Goal: Task Accomplishment & Management: Use online tool/utility

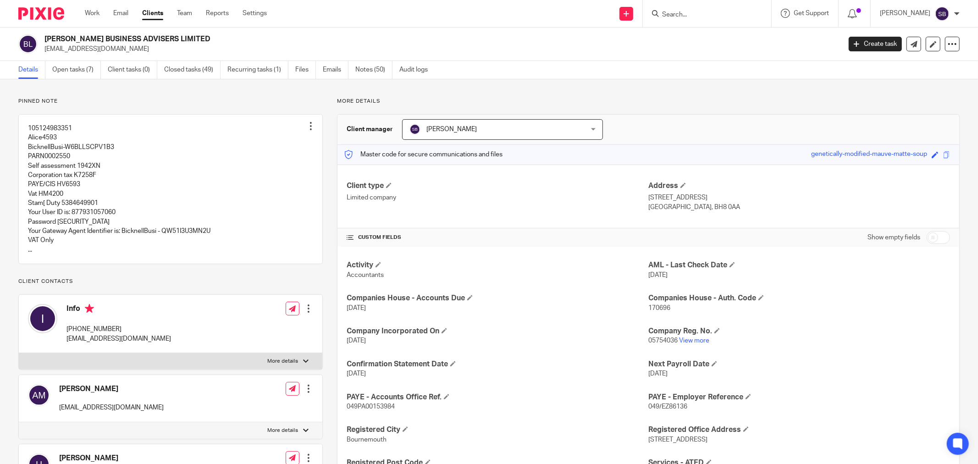
click at [352, 66] on ul "Details Open tasks (7) Client tasks (0) Closed tasks (49) Recurring tasks (1) F…" at bounding box center [229, 70] width 423 height 18
click at [369, 71] on link "Notes (50)" at bounding box center [374, 70] width 37 height 18
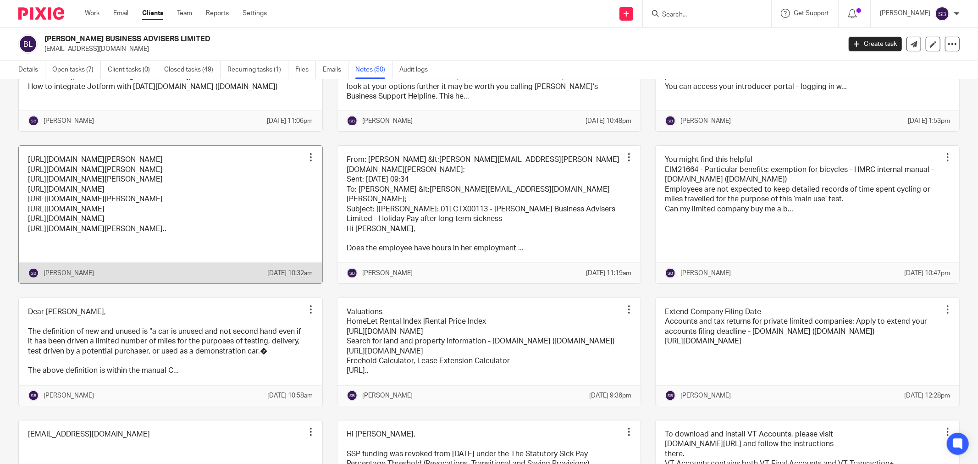
scroll to position [1121, 0]
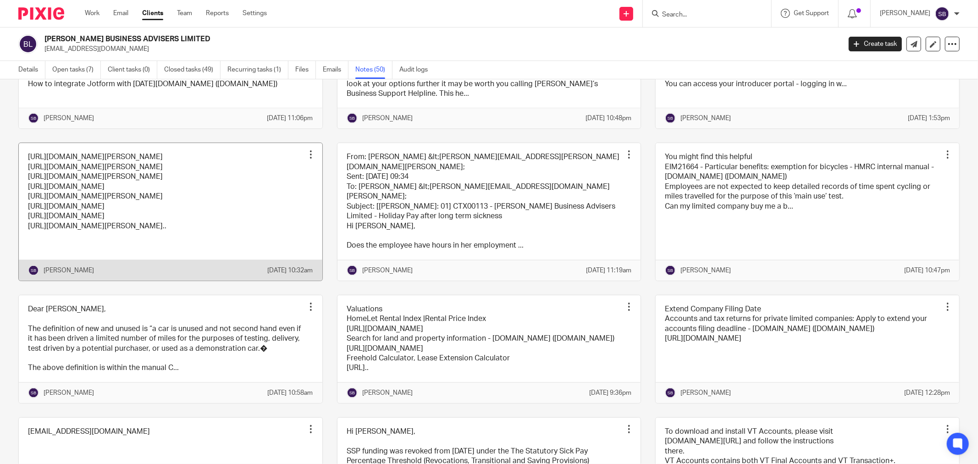
click at [234, 280] on link at bounding box center [171, 211] width 304 height 137
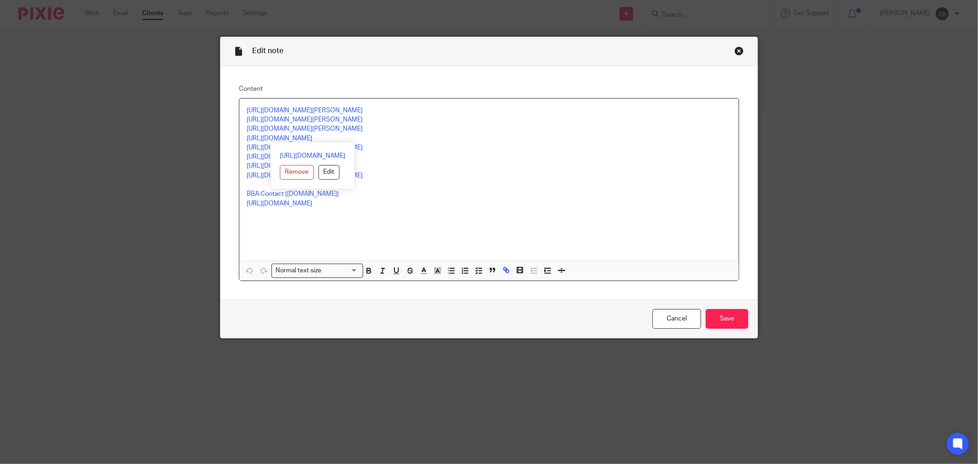
drag, startPoint x: 242, startPoint y: 138, endPoint x: 375, endPoint y: 135, distance: 133.1
click at [375, 135] on div "[URL][DOMAIN_NAME][PERSON_NAME] [URL][DOMAIN_NAME][PERSON_NAME] [URL][DOMAIN_NA…" at bounding box center [489, 180] width 500 height 162
copy link "[URL][DOMAIN_NAME]"
click at [737, 49] on div "Close this dialog window" at bounding box center [739, 50] width 9 height 9
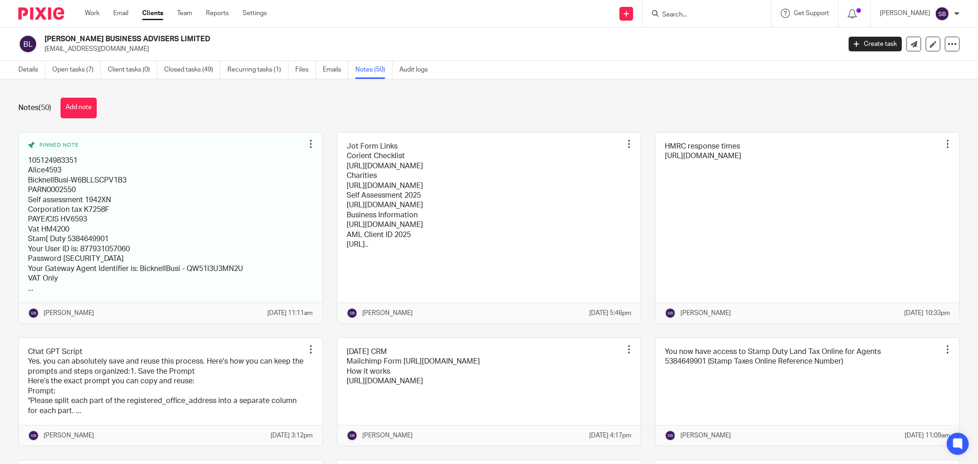
click at [705, 15] on input "Search" at bounding box center [702, 15] width 83 height 8
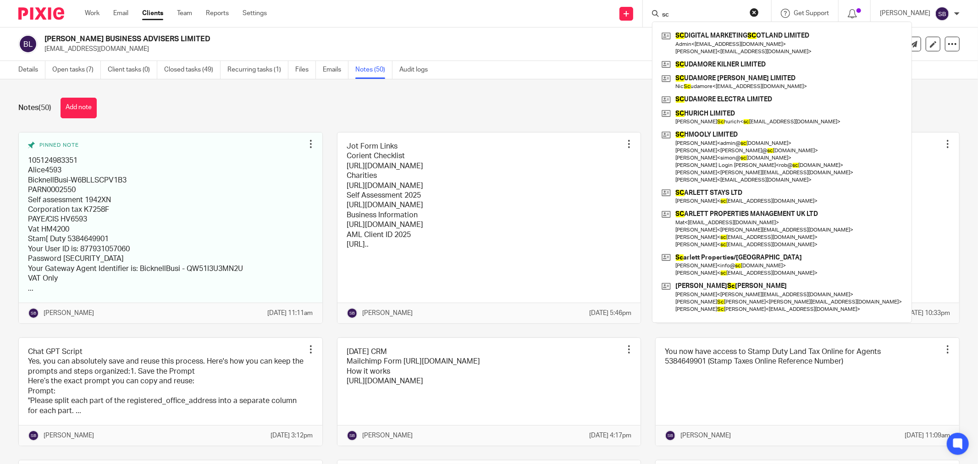
type input "s"
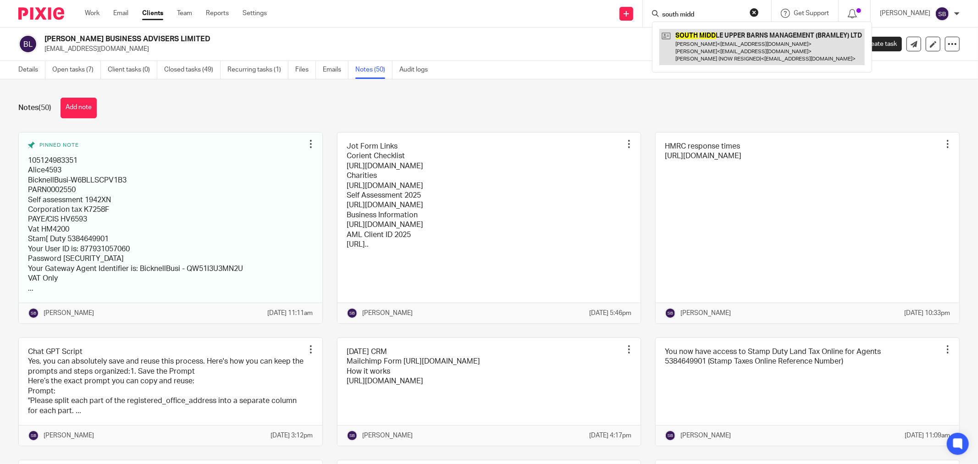
type input "south midd"
click at [706, 48] on link at bounding box center [763, 47] width 206 height 36
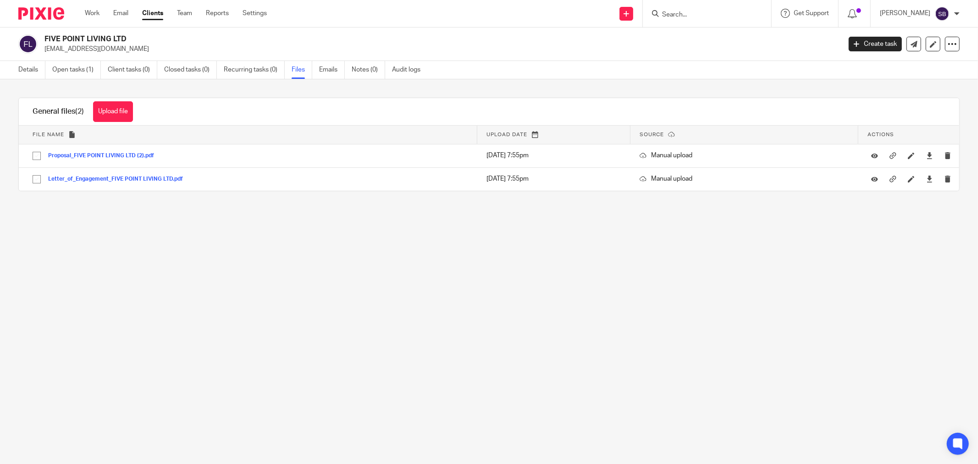
click at [689, 15] on input "Search" at bounding box center [702, 15] width 83 height 8
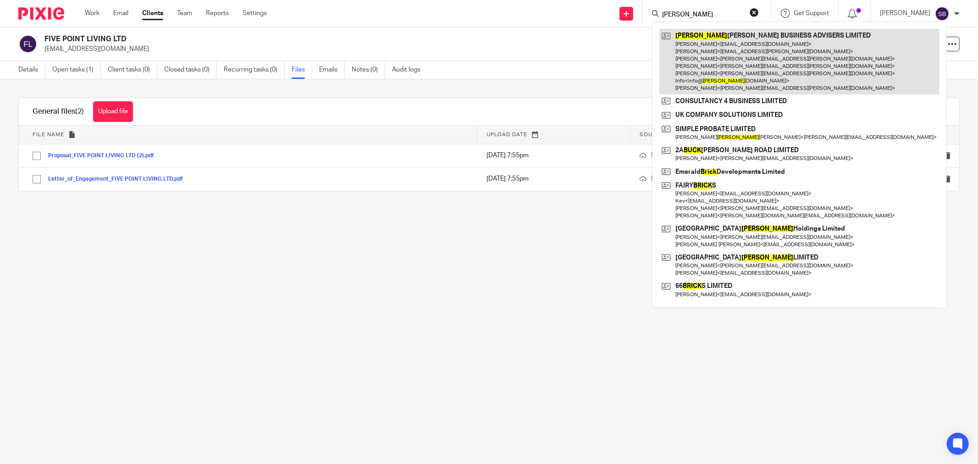
type input "[PERSON_NAME]"
click at [721, 39] on link at bounding box center [800, 62] width 280 height 66
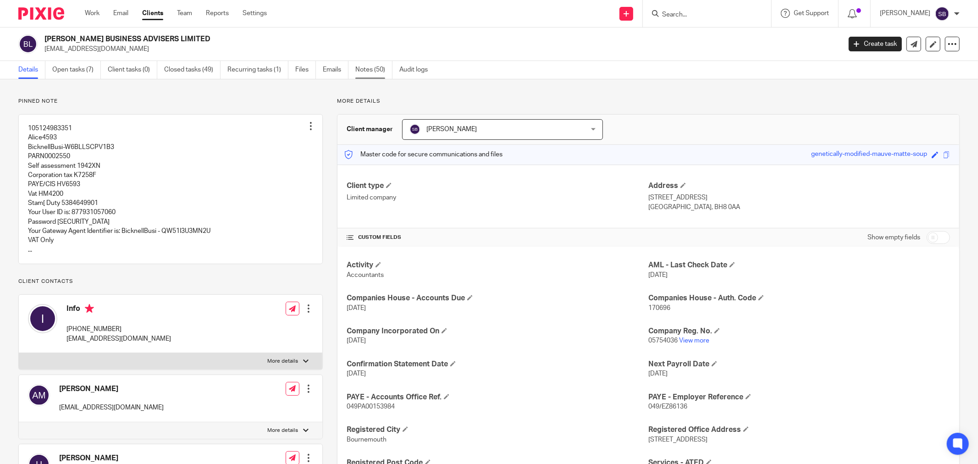
click at [368, 72] on link "Notes (50)" at bounding box center [374, 70] width 37 height 18
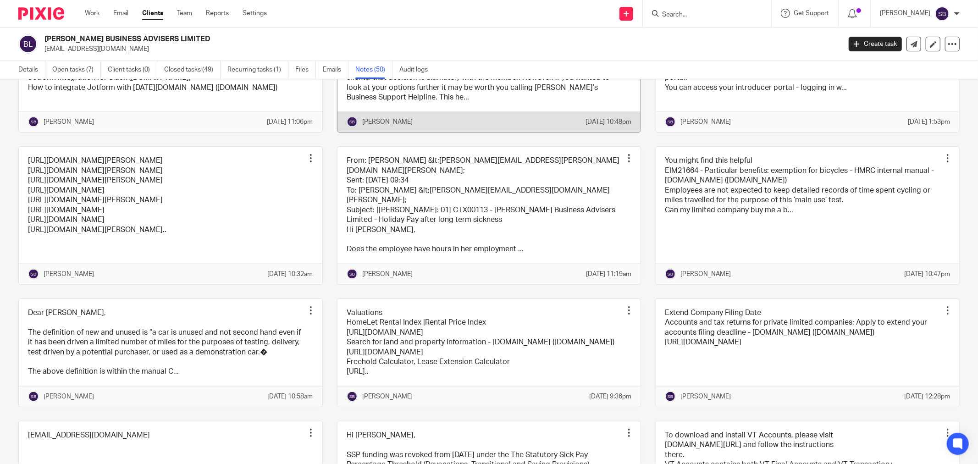
scroll to position [1121, 0]
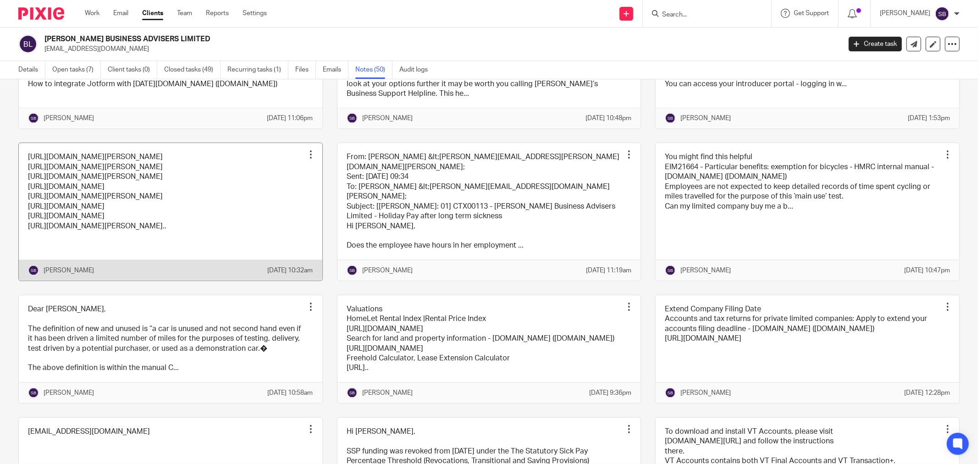
click at [234, 271] on link at bounding box center [171, 211] width 304 height 137
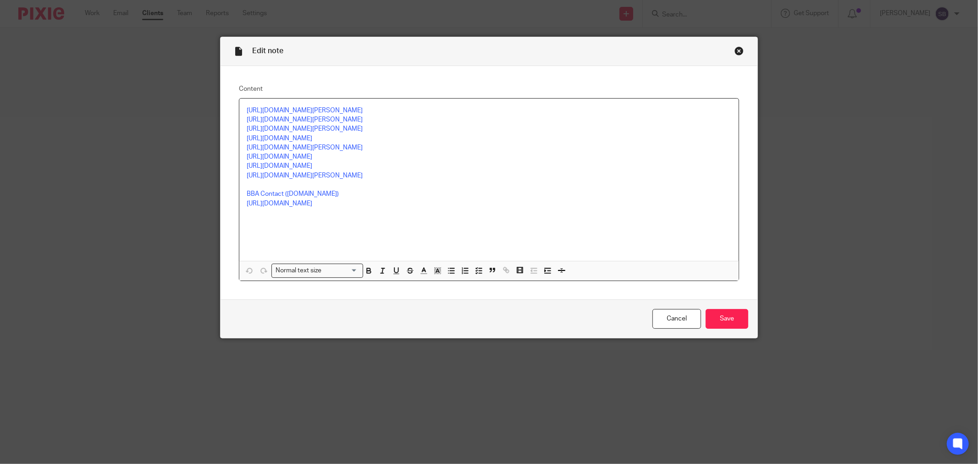
click at [241, 135] on div "[URL][DOMAIN_NAME][PERSON_NAME] [URL][DOMAIN_NAME][PERSON_NAME] [URL][DOMAIN_NA…" at bounding box center [489, 180] width 500 height 162
click at [736, 52] on div "Close this dialog window" at bounding box center [739, 50] width 9 height 9
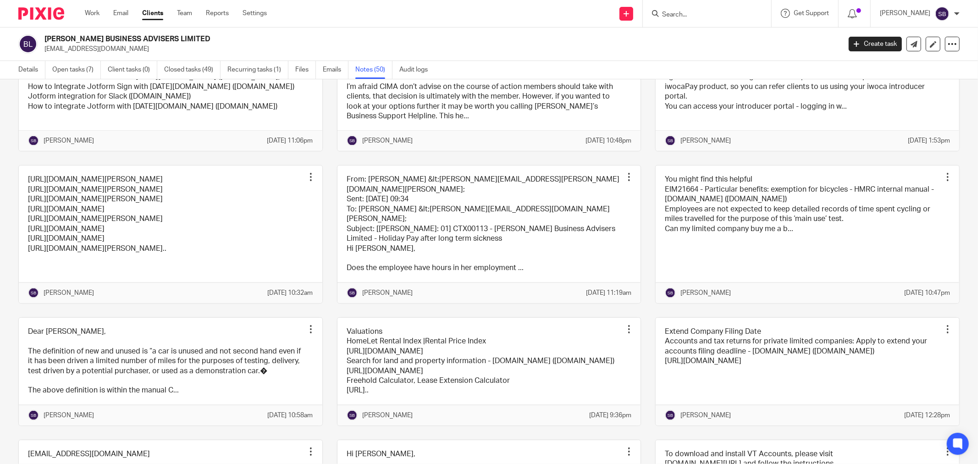
scroll to position [1172, 0]
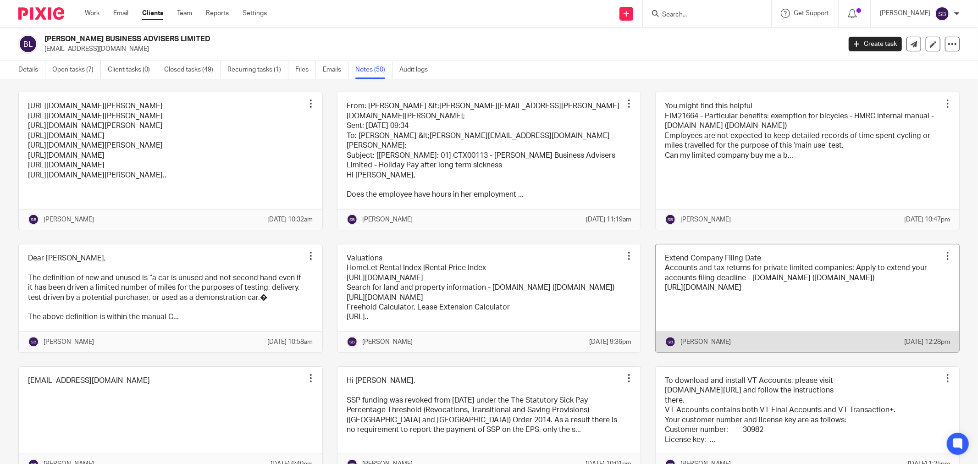
click at [766, 327] on link at bounding box center [808, 299] width 304 height 108
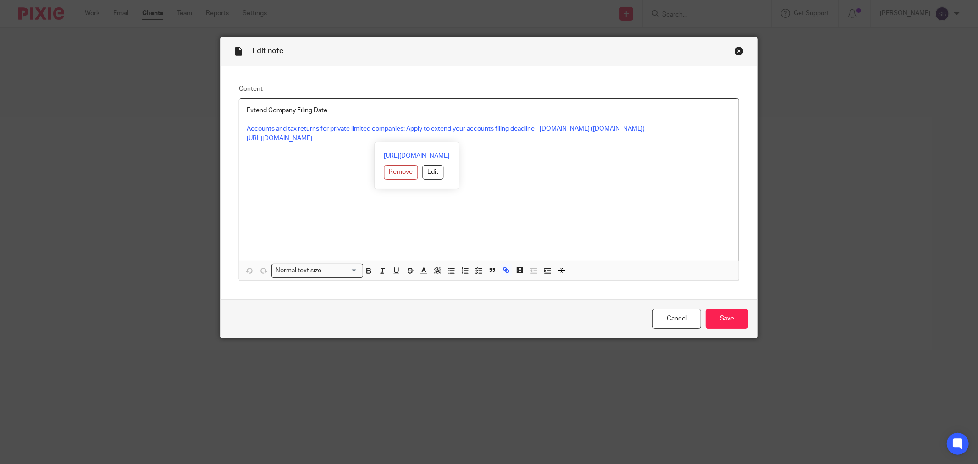
drag, startPoint x: 241, startPoint y: 136, endPoint x: 595, endPoint y: 136, distance: 353.7
click at [595, 136] on div "Extend Company Filing Date Accounts and tax returns for private limited compani…" at bounding box center [489, 180] width 500 height 162
copy link "[URL][DOMAIN_NAME]"
